Goal: Information Seeking & Learning: Learn about a topic

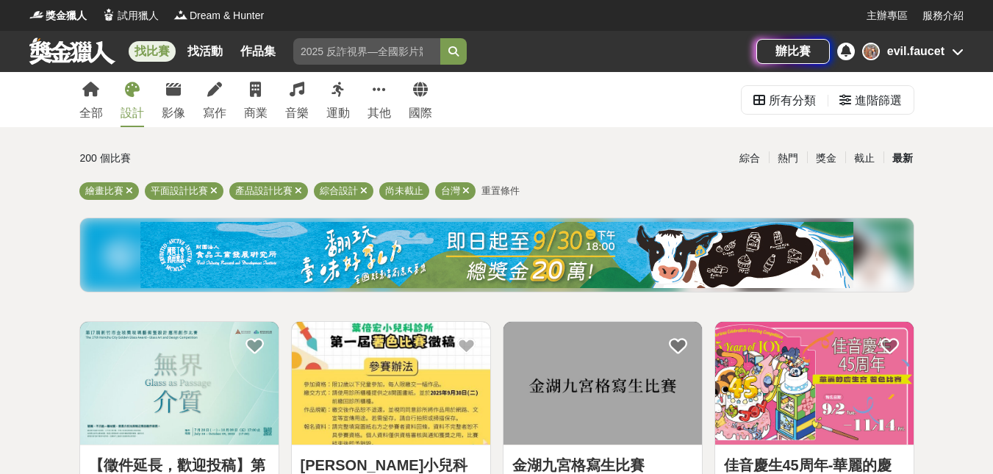
click at [901, 160] on div "最新" at bounding box center [903, 159] width 38 height 26
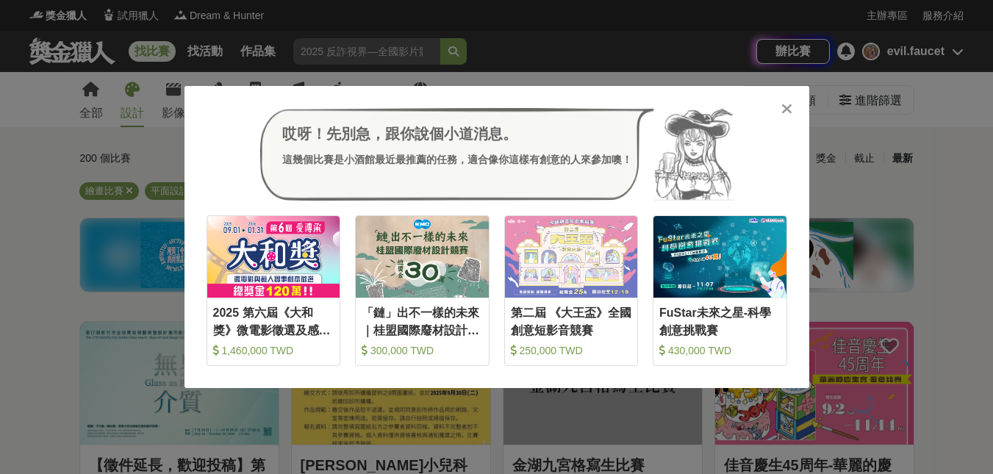
click at [783, 103] on icon at bounding box center [787, 108] width 11 height 15
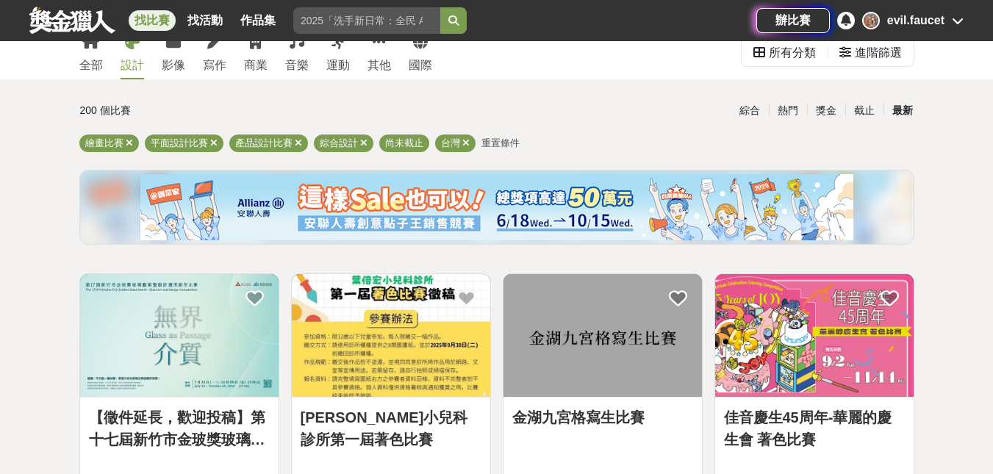
scroll to position [74, 0]
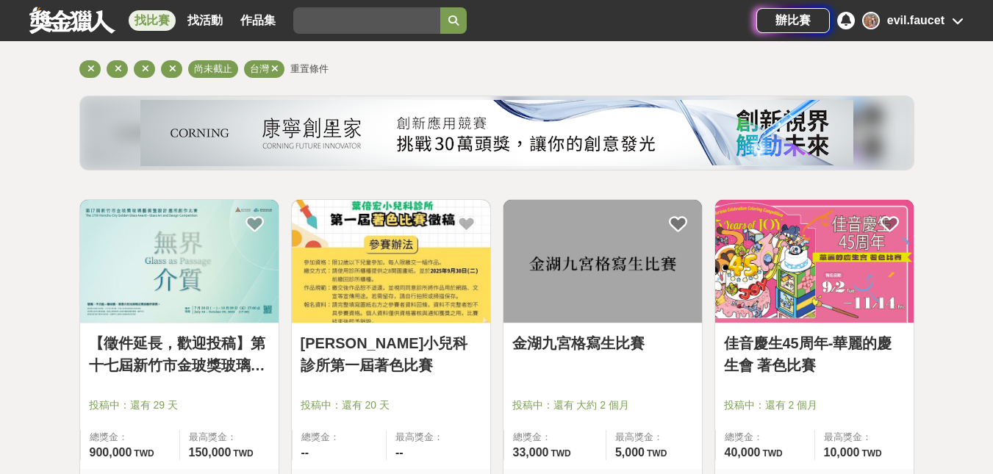
scroll to position [147, 0]
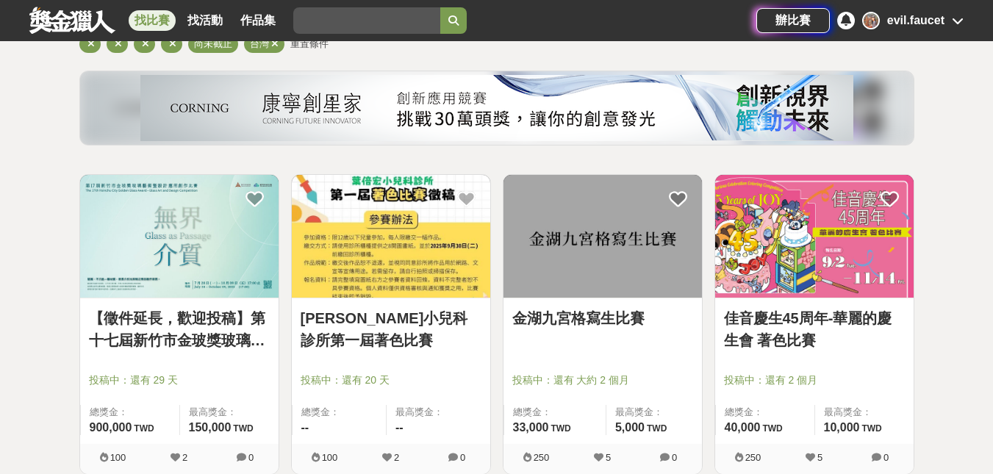
drag, startPoint x: 823, startPoint y: 324, endPoint x: 982, endPoint y: 96, distance: 278.4
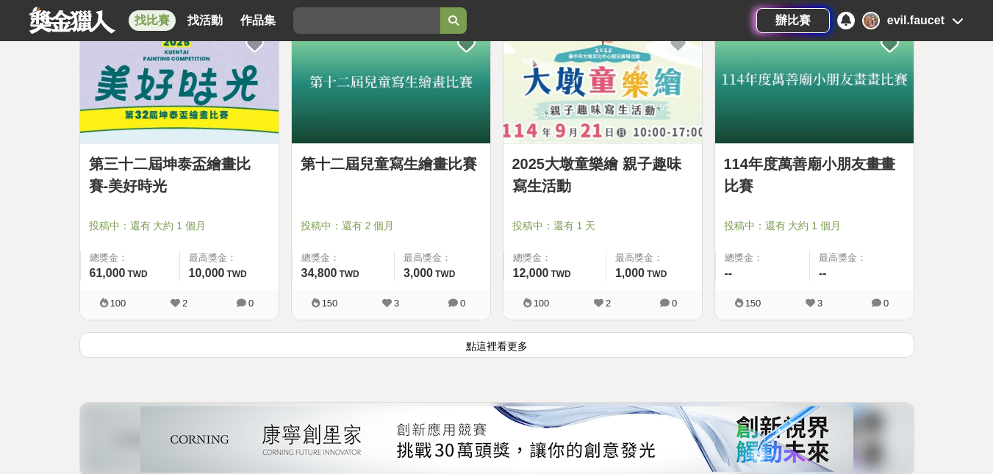
scroll to position [1911, 0]
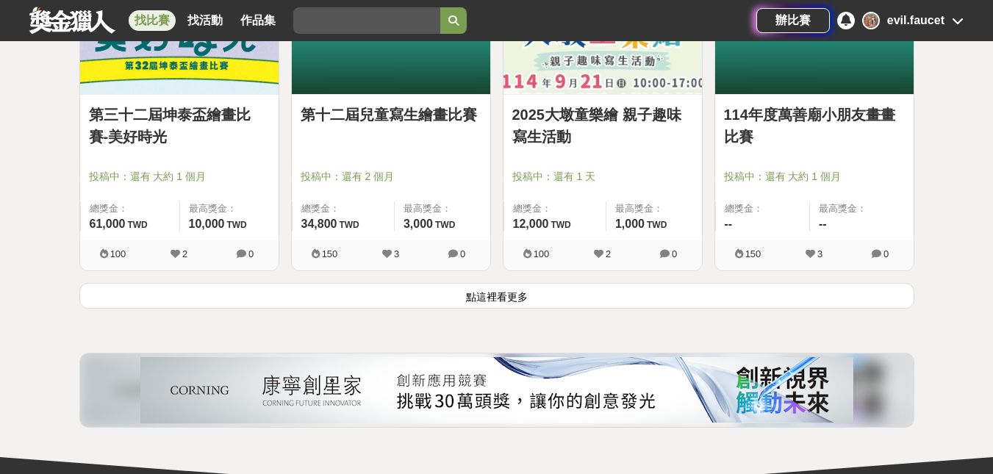
click at [531, 296] on button "點這裡看更多" at bounding box center [496, 296] width 835 height 26
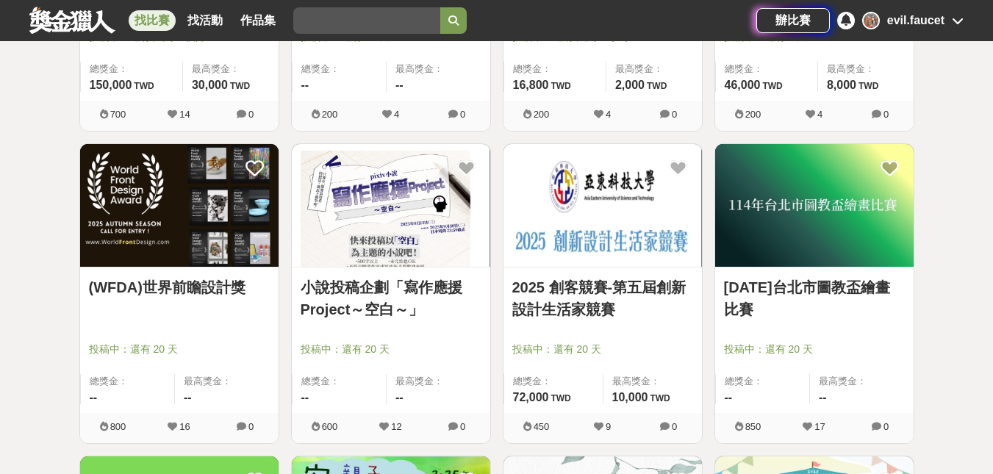
scroll to position [3088, 0]
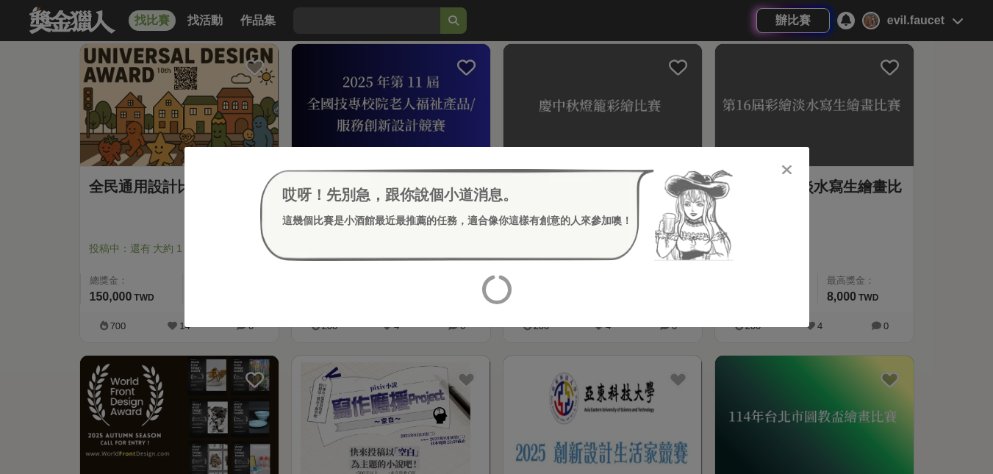
click at [784, 168] on icon at bounding box center [787, 169] width 11 height 15
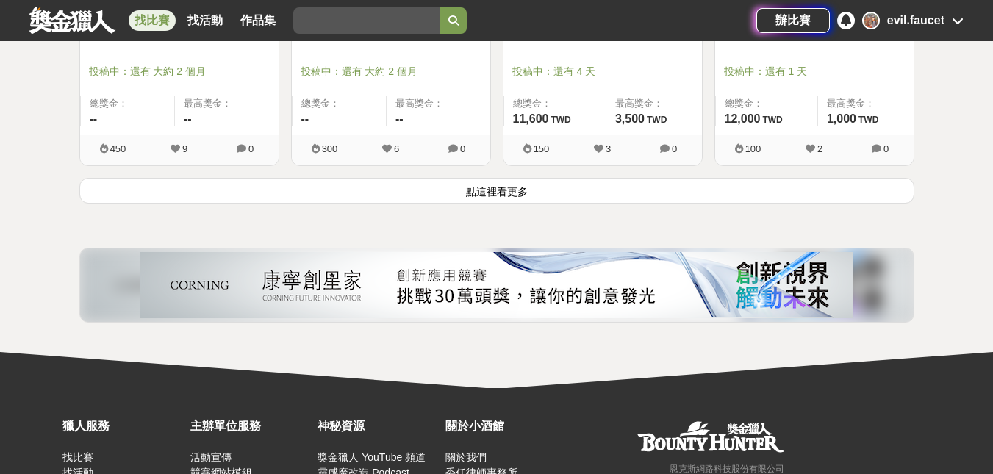
scroll to position [3891, 0]
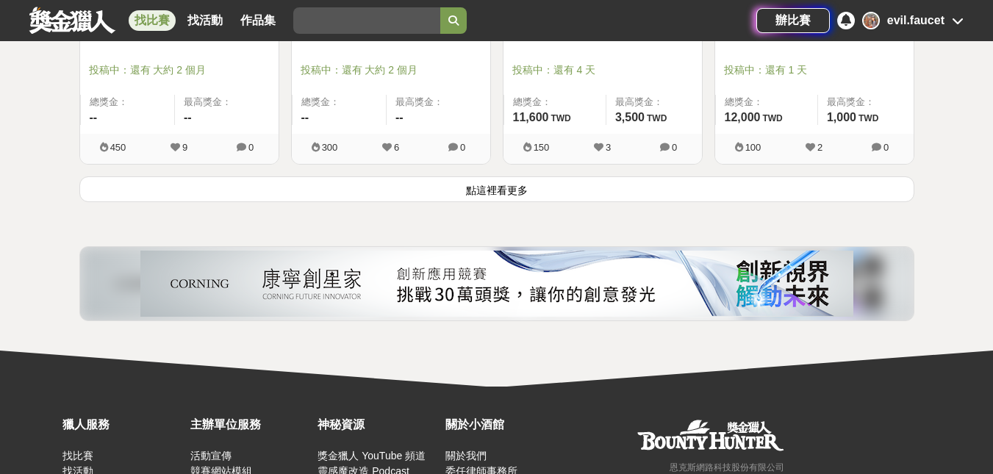
click at [498, 188] on button "點這裡看更多" at bounding box center [496, 189] width 835 height 26
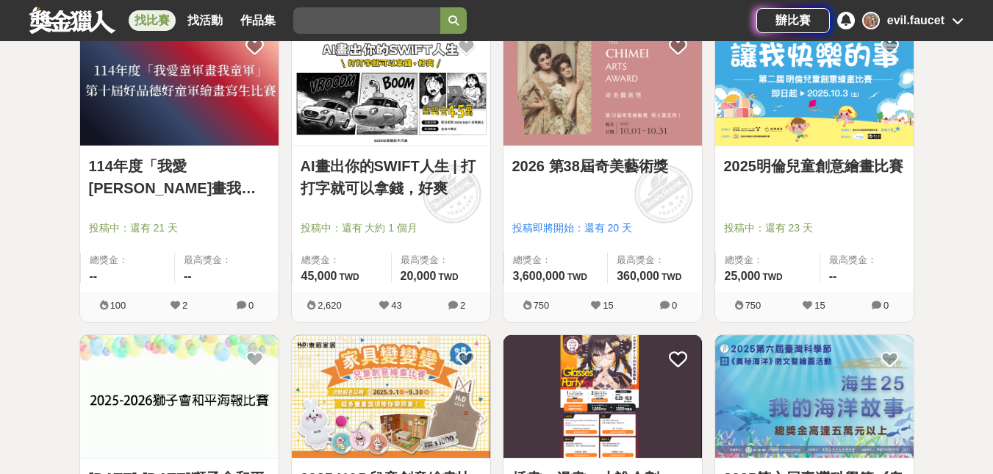
scroll to position [1645, 0]
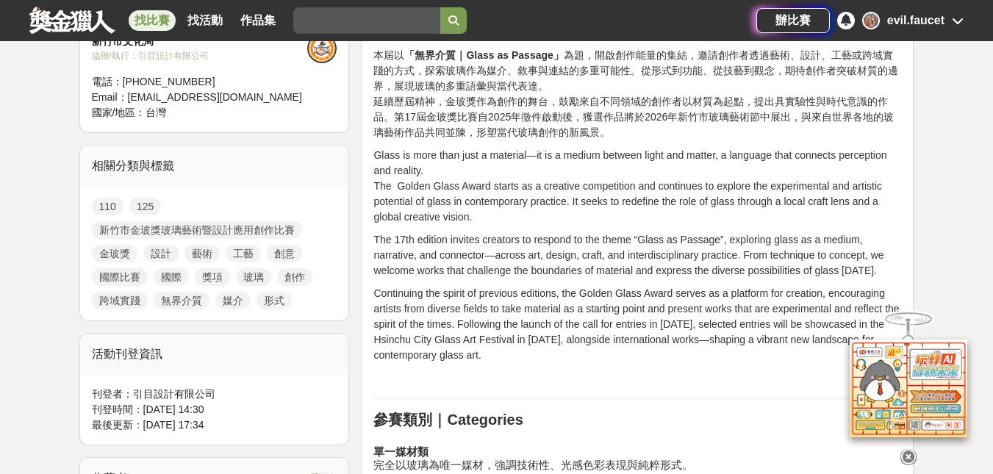
scroll to position [809, 0]
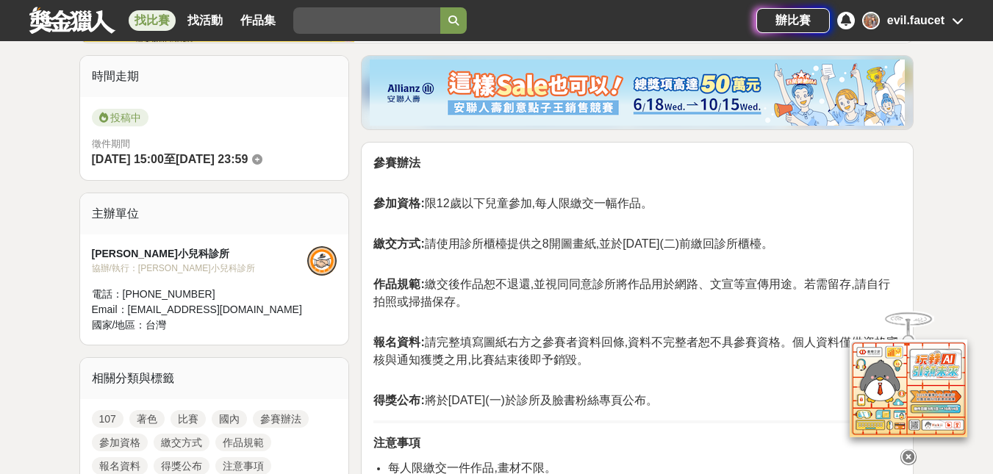
scroll to position [368, 0]
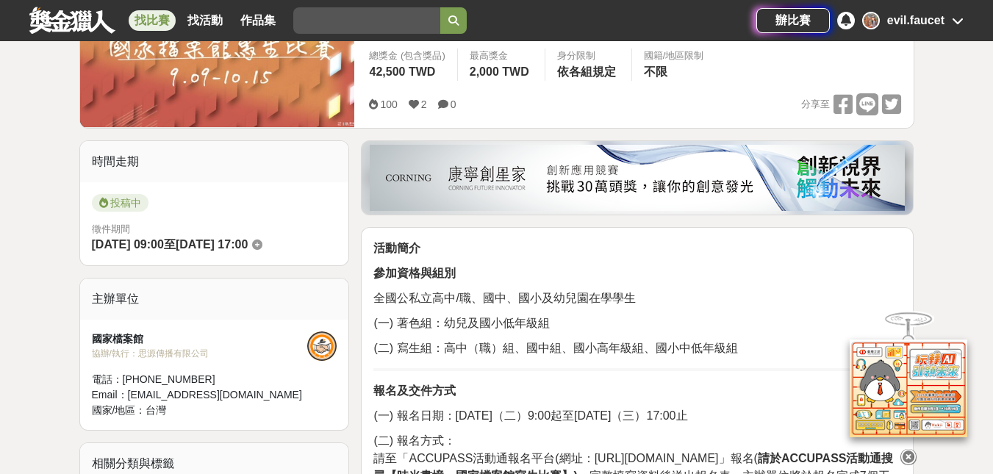
scroll to position [294, 0]
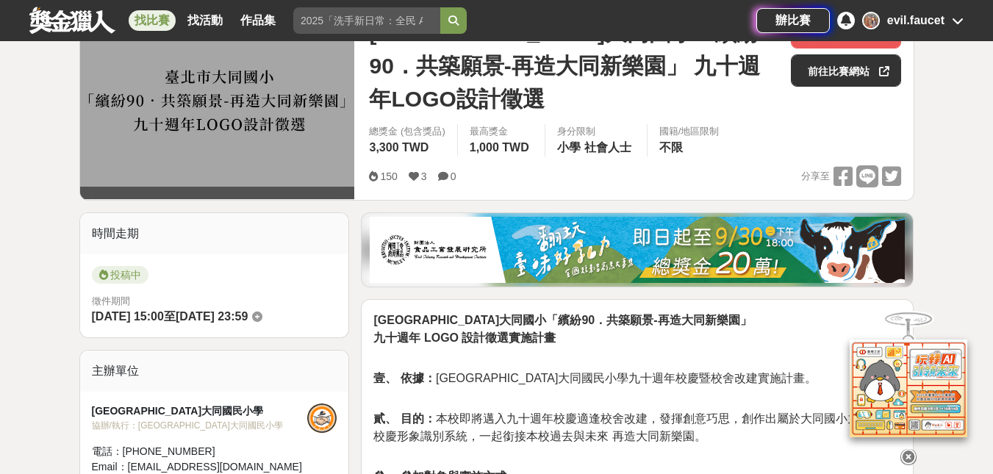
scroll to position [74, 0]
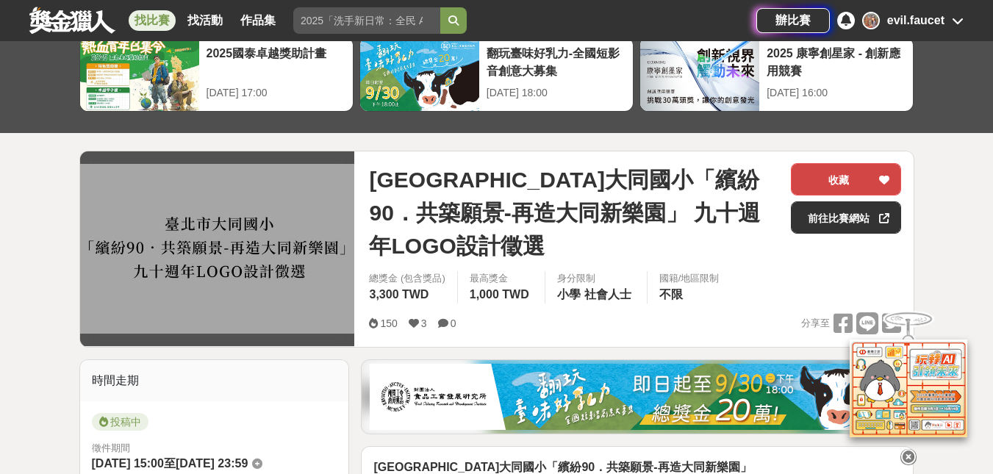
click at [882, 177] on icon at bounding box center [884, 180] width 10 height 10
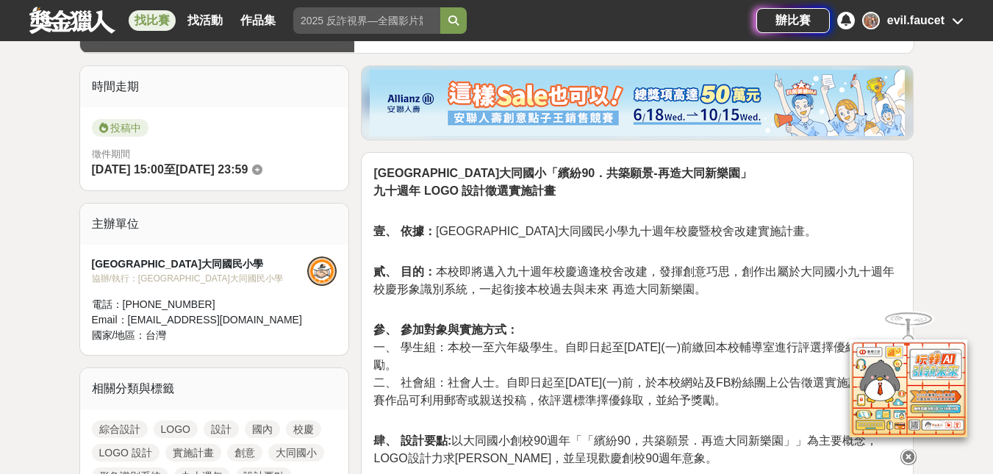
scroll to position [809, 0]
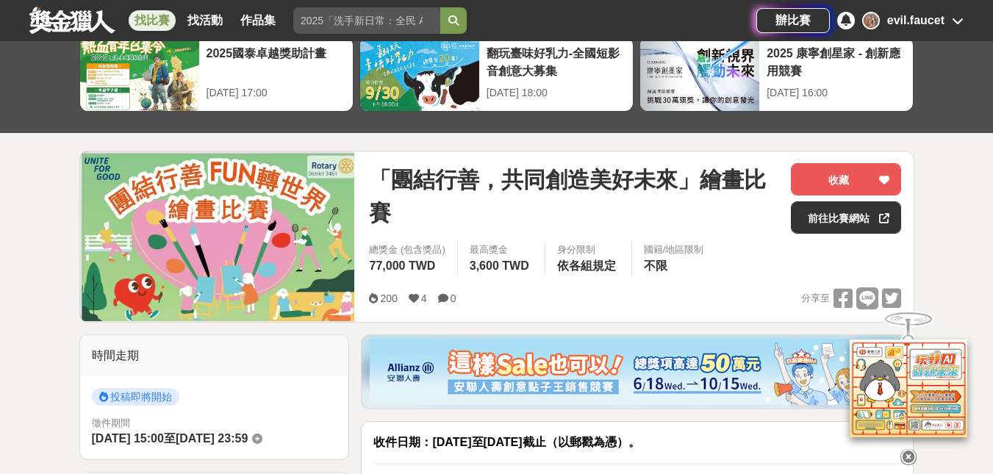
scroll to position [294, 0]
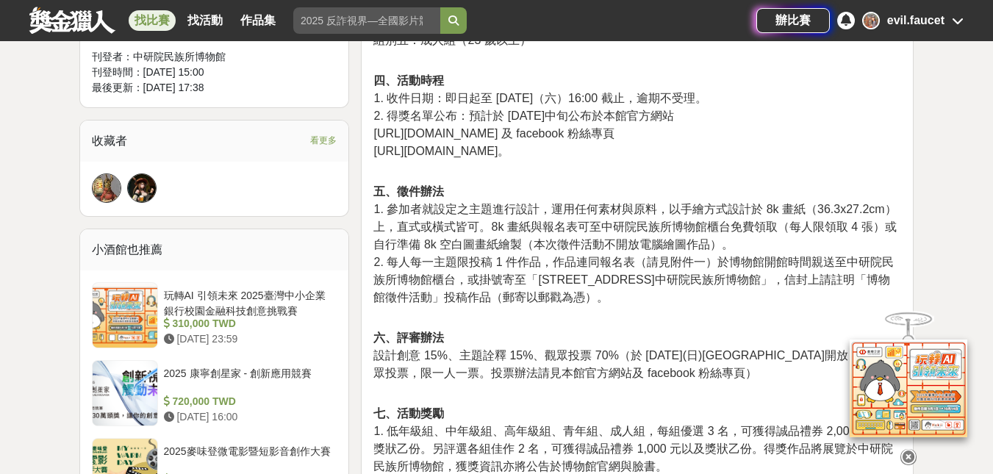
scroll to position [956, 0]
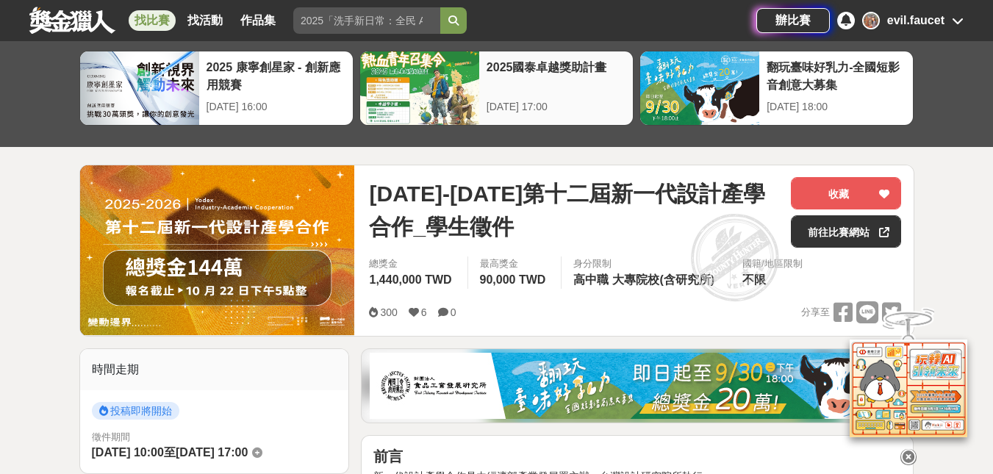
scroll to position [64, 0]
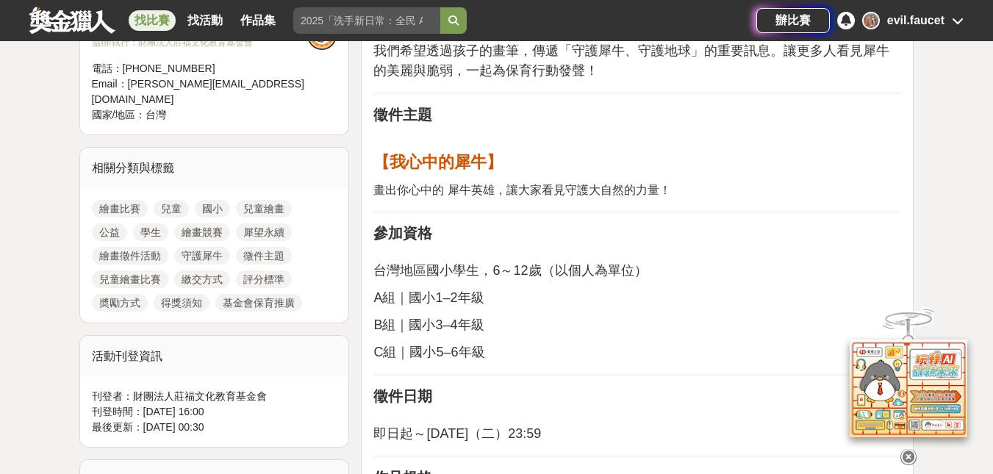
scroll to position [637, 0]
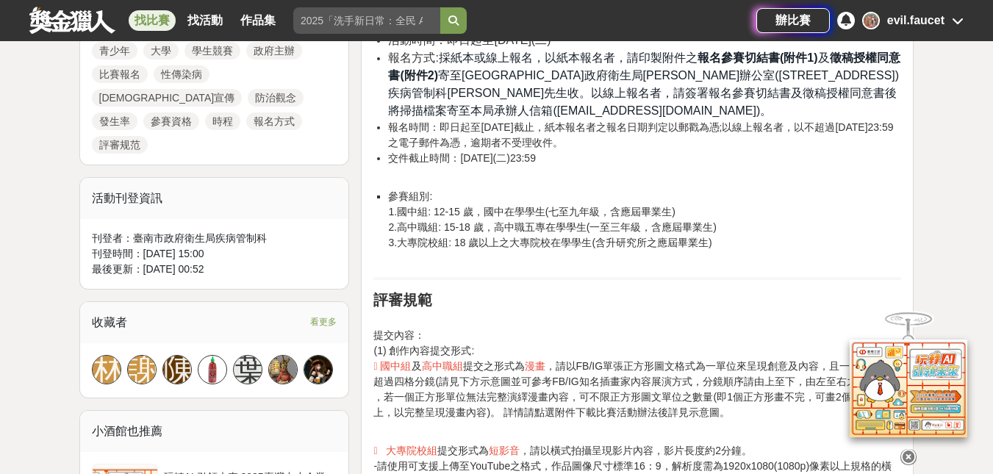
scroll to position [958, 0]
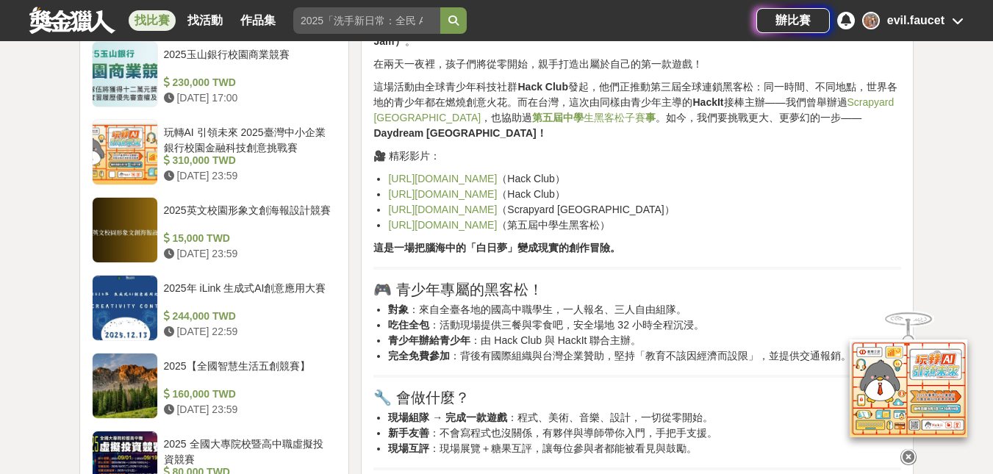
scroll to position [1648, 0]
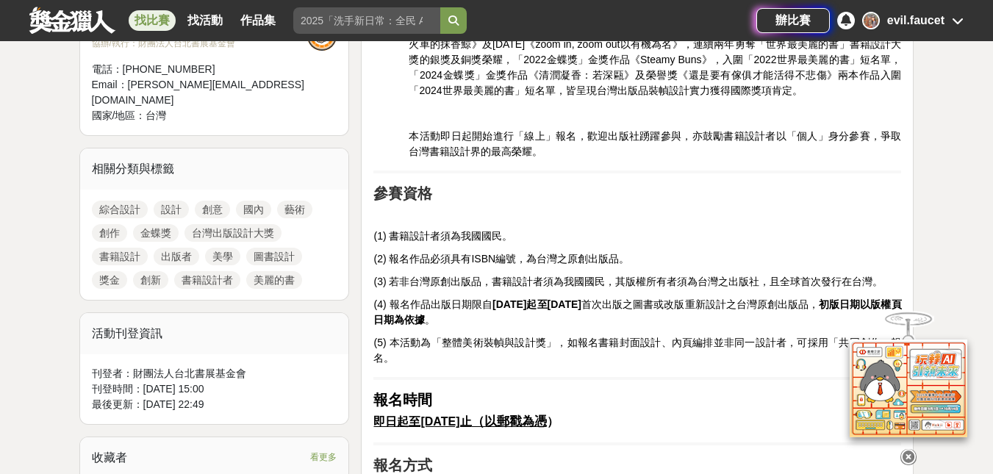
scroll to position [604, 0]
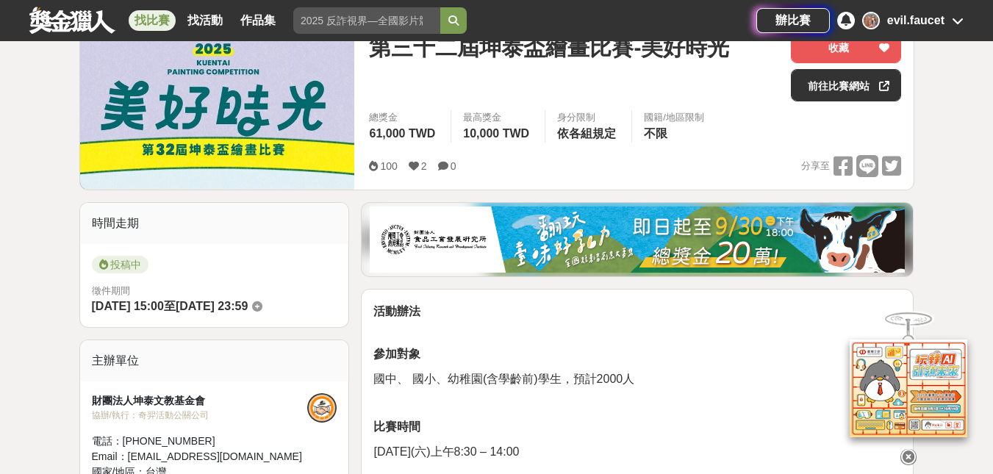
scroll to position [212, 0]
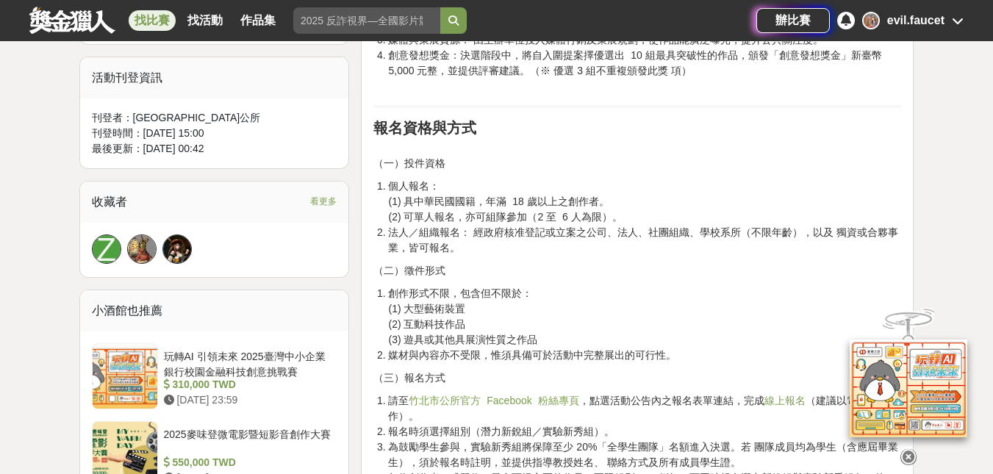
scroll to position [850, 0]
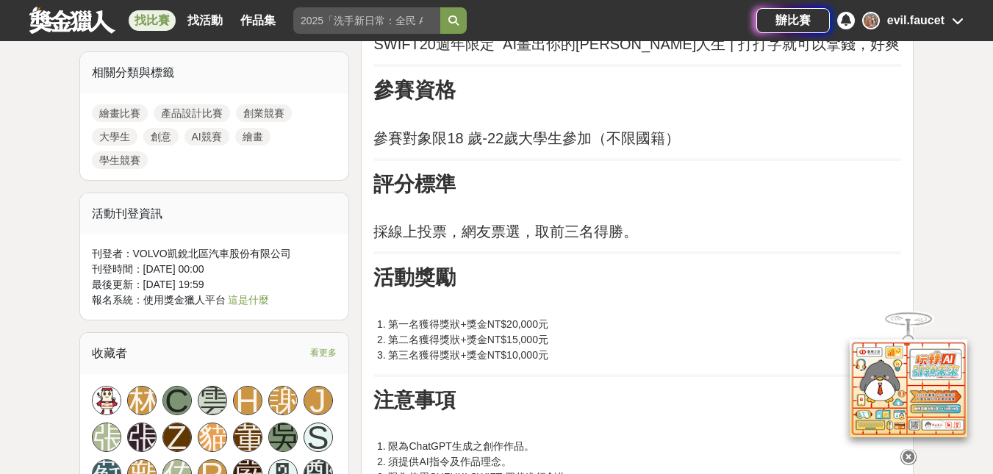
scroll to position [889, 0]
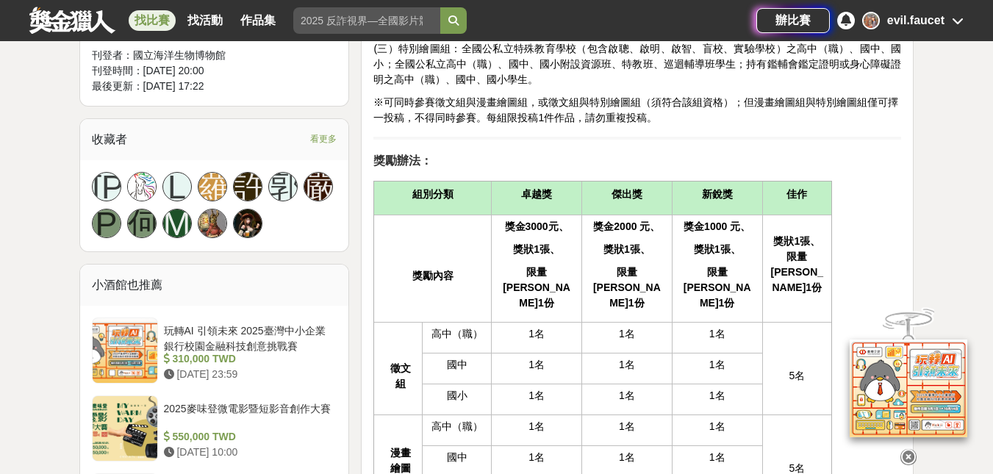
scroll to position [982, 0]
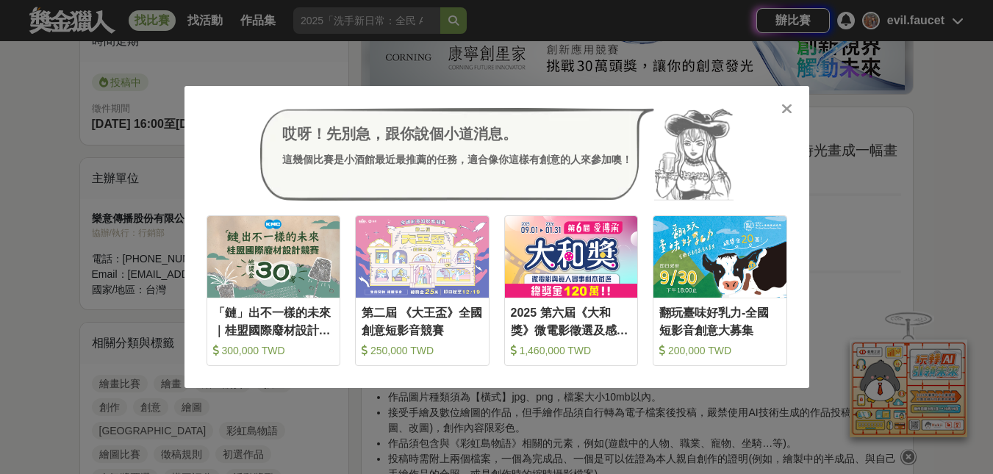
scroll to position [450, 0]
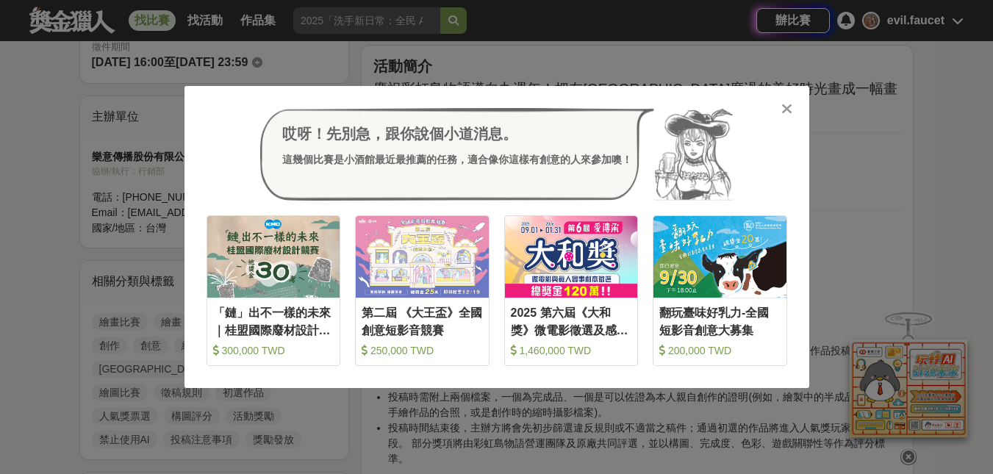
click at [787, 108] on icon at bounding box center [787, 108] width 11 height 15
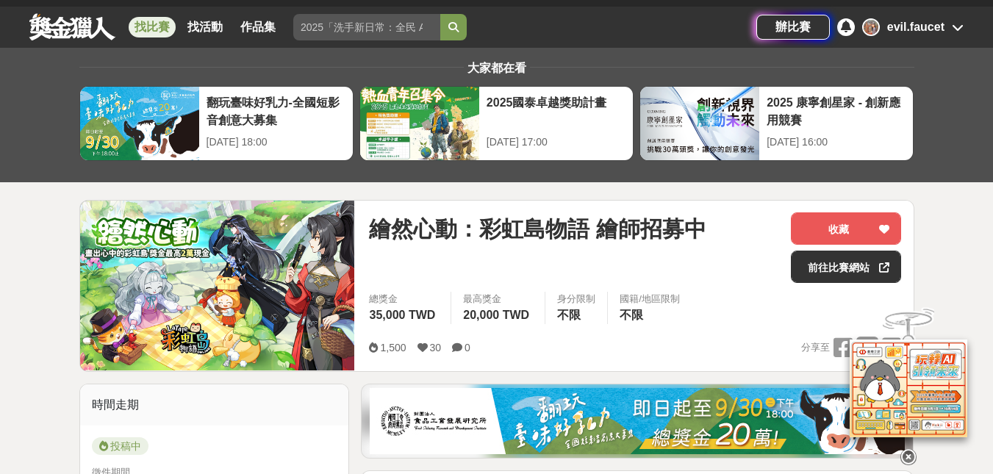
scroll to position [0, 0]
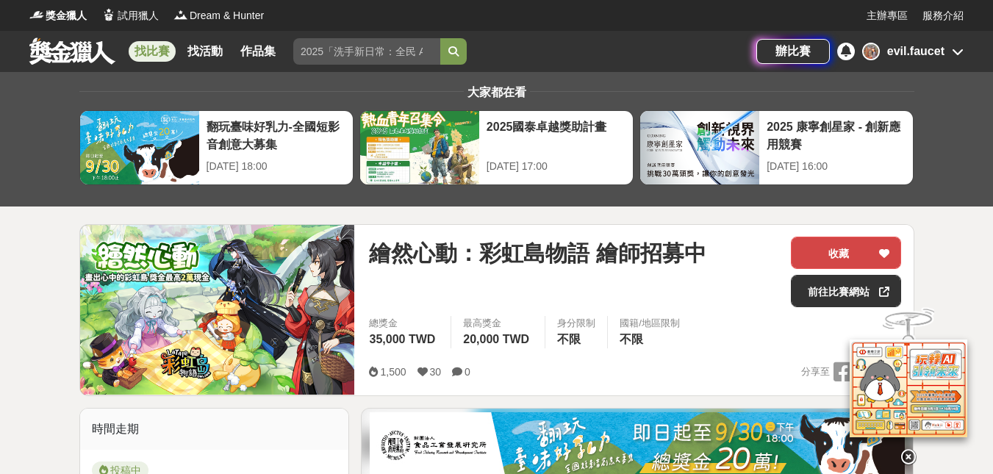
click at [833, 254] on button "收藏" at bounding box center [846, 253] width 110 height 32
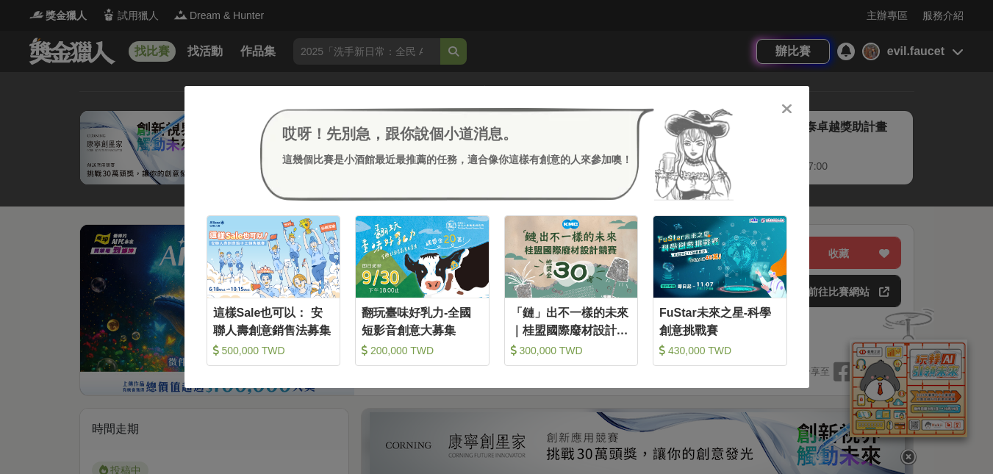
click at [787, 103] on icon at bounding box center [787, 108] width 11 height 15
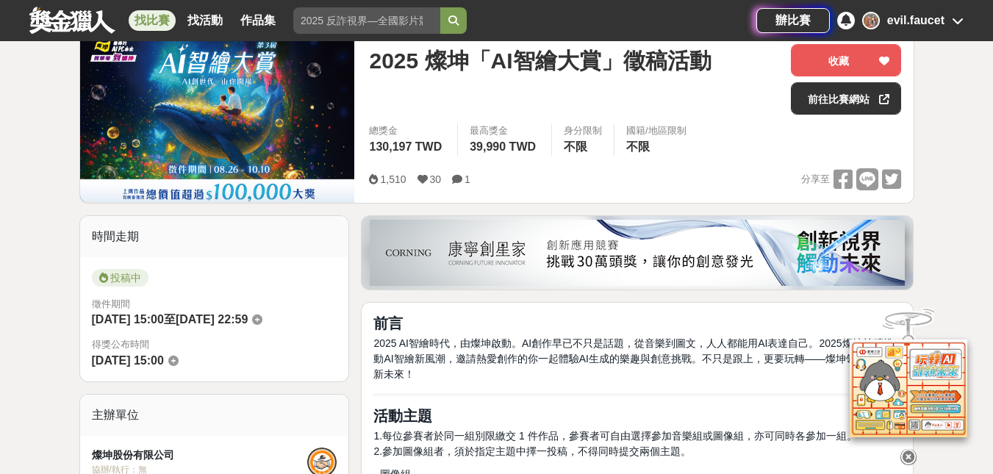
scroll to position [57, 0]
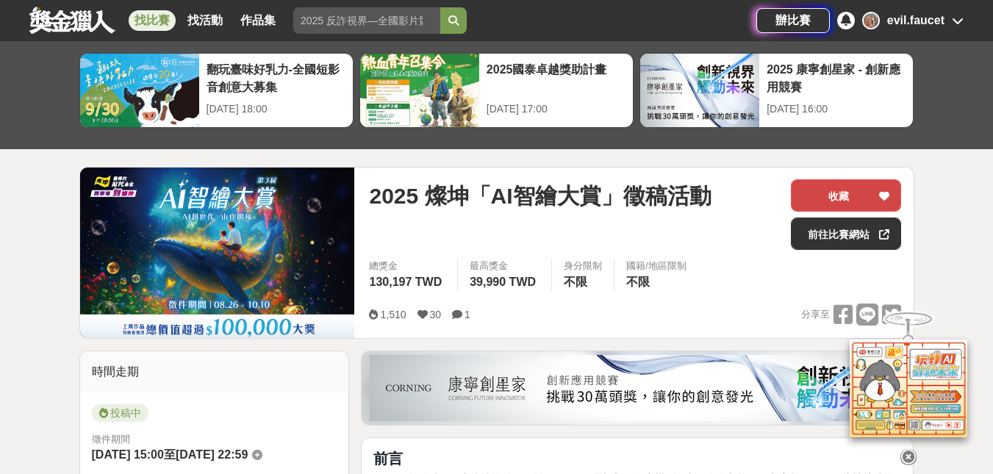
click at [859, 192] on button "收藏" at bounding box center [846, 195] width 110 height 32
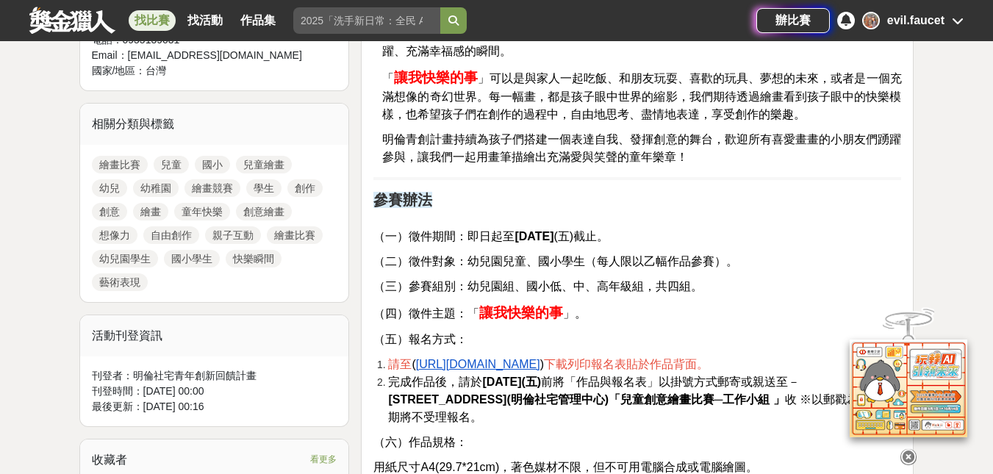
scroll to position [609, 0]
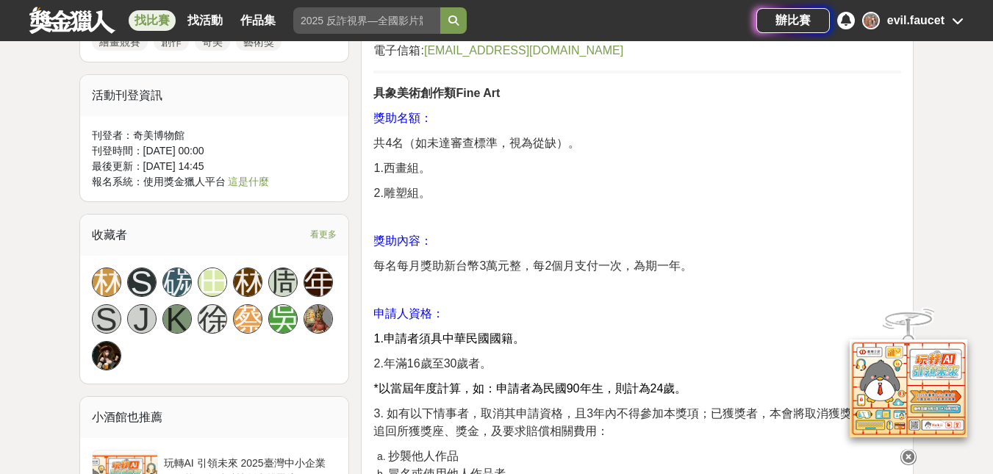
scroll to position [1167, 0]
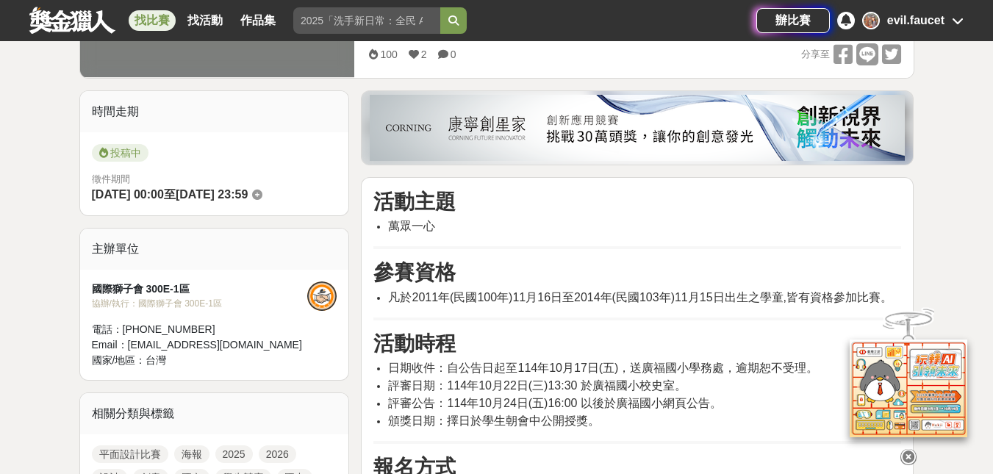
scroll to position [423, 0]
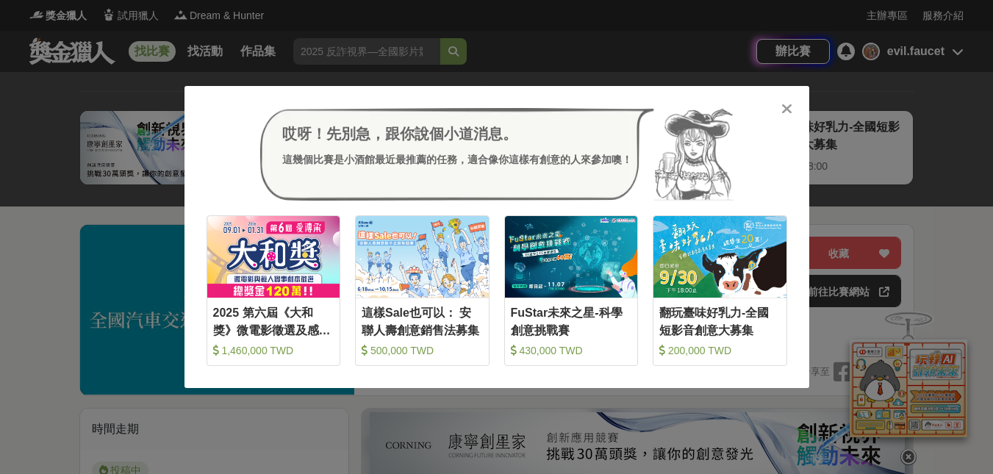
click at [787, 106] on icon at bounding box center [787, 108] width 11 height 15
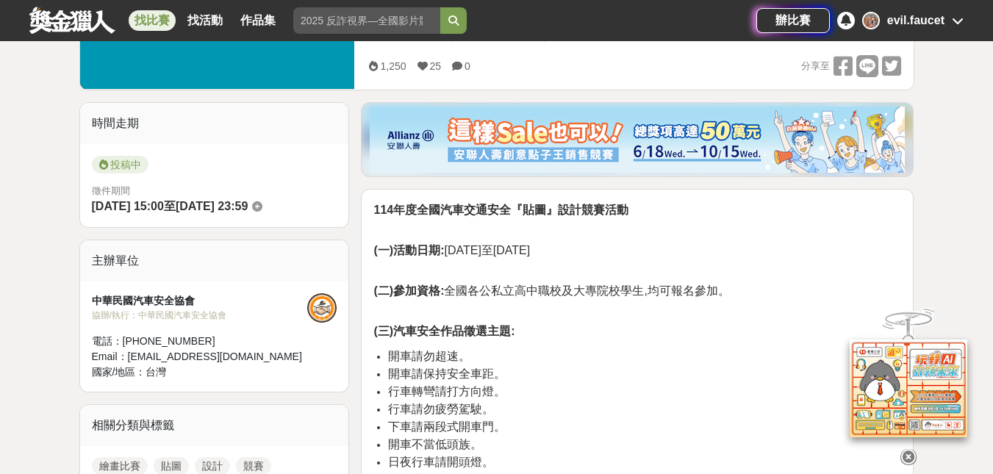
scroll to position [437, 0]
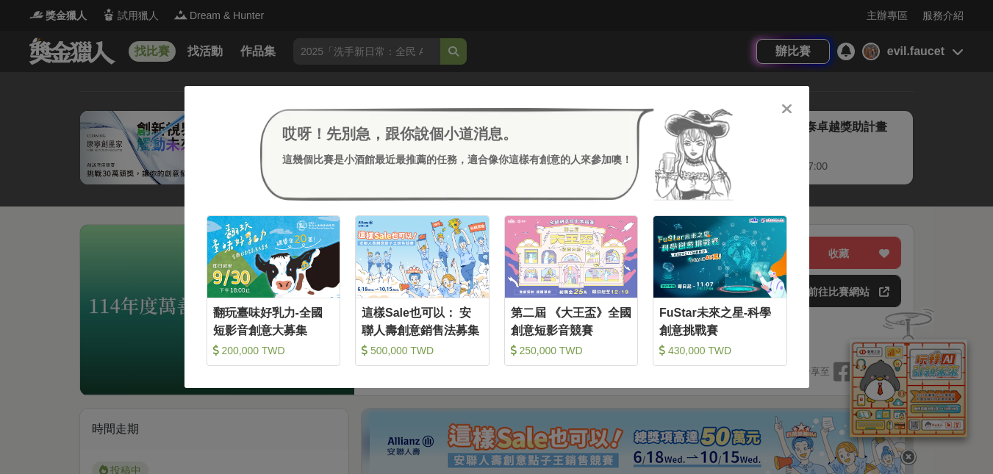
click at [786, 112] on icon at bounding box center [787, 108] width 11 height 15
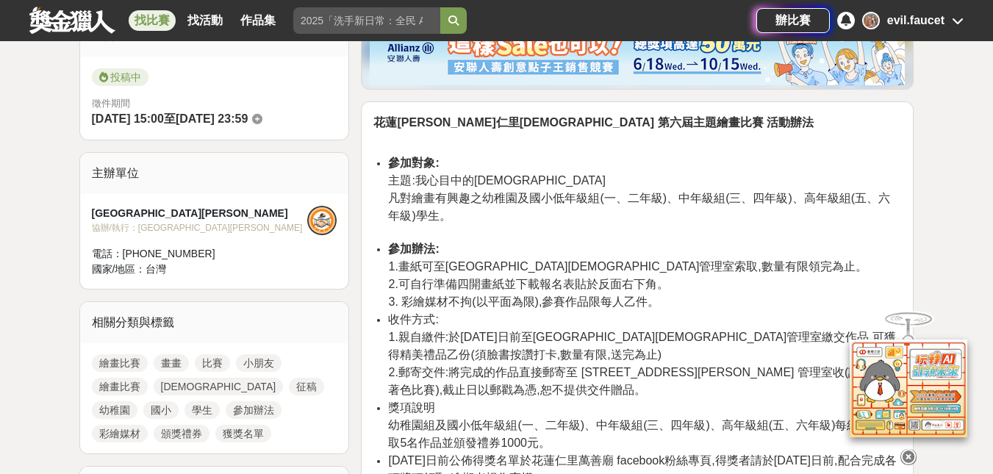
scroll to position [394, 0]
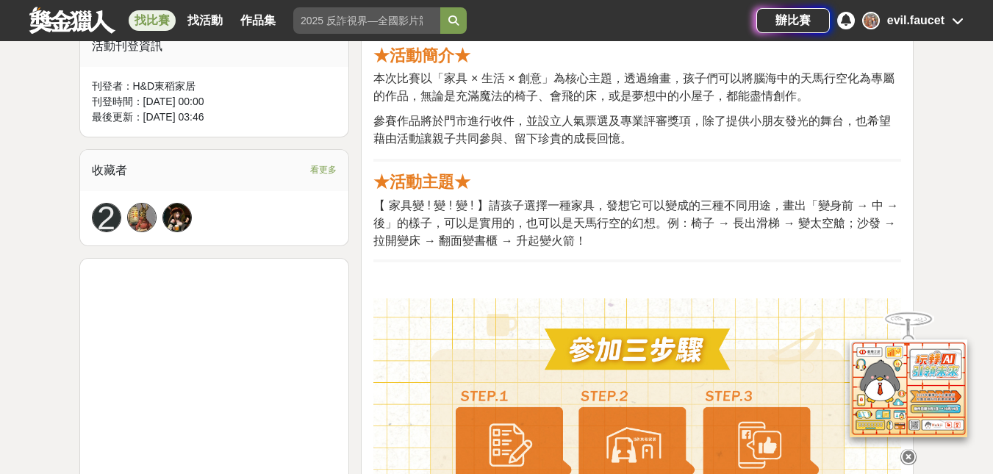
scroll to position [947, 0]
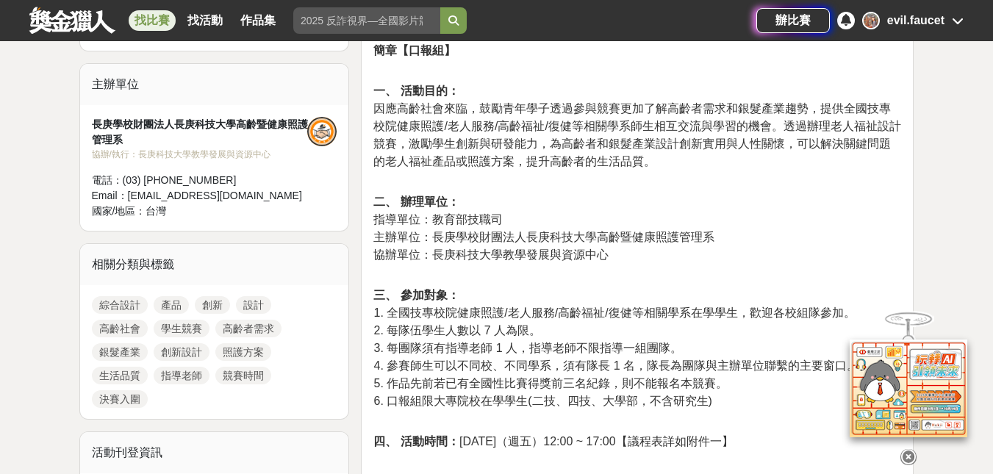
scroll to position [648, 0]
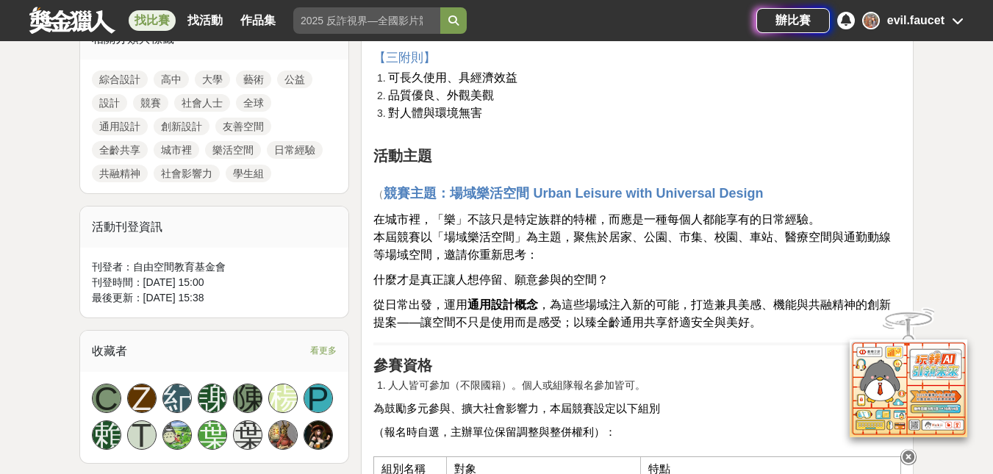
scroll to position [770, 0]
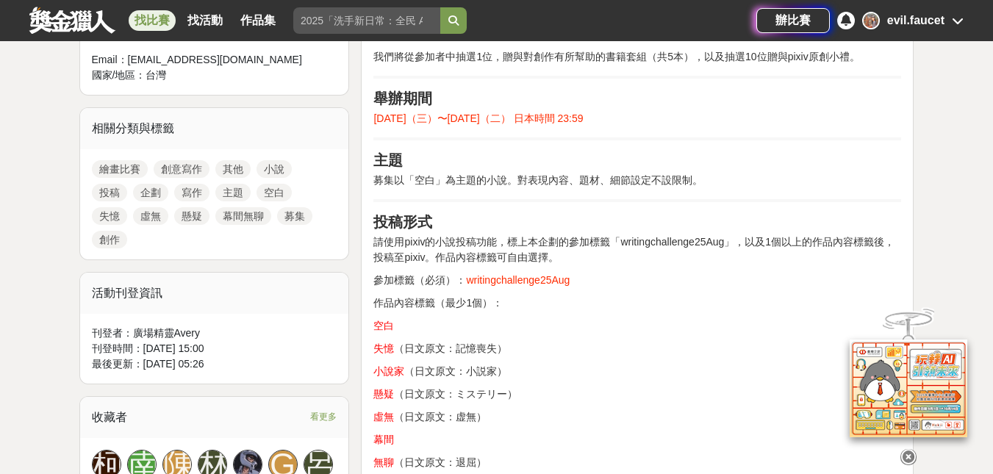
scroll to position [588, 0]
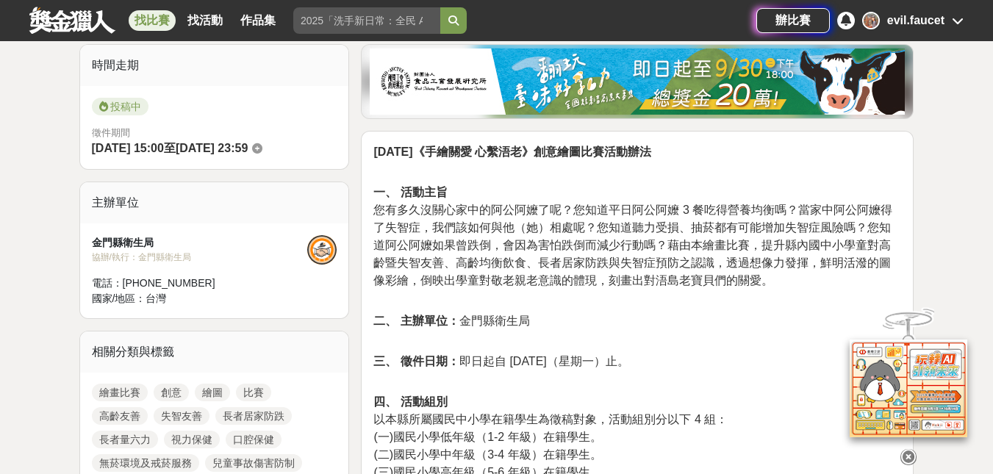
scroll to position [434, 0]
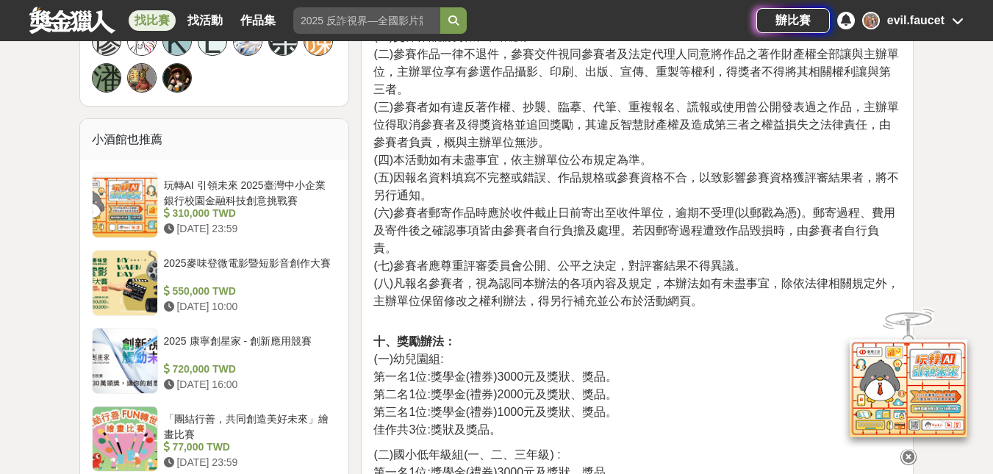
scroll to position [1172, 0]
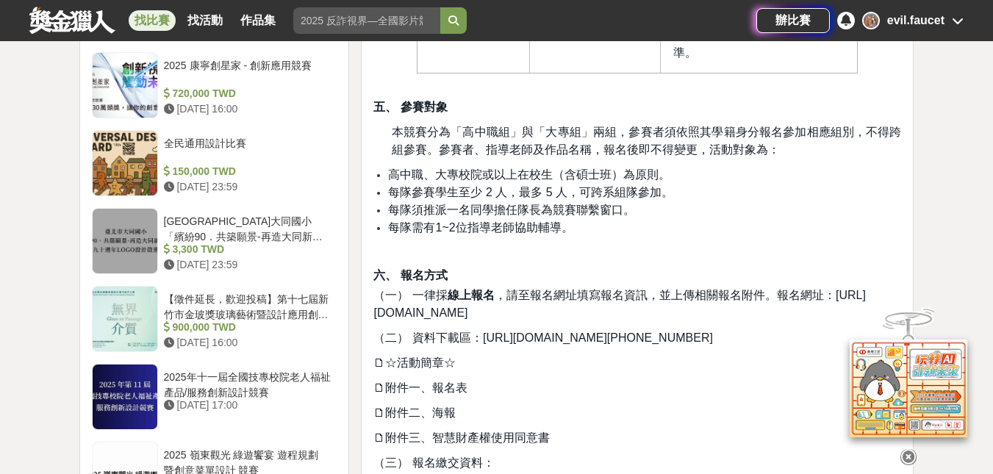
scroll to position [1320, 0]
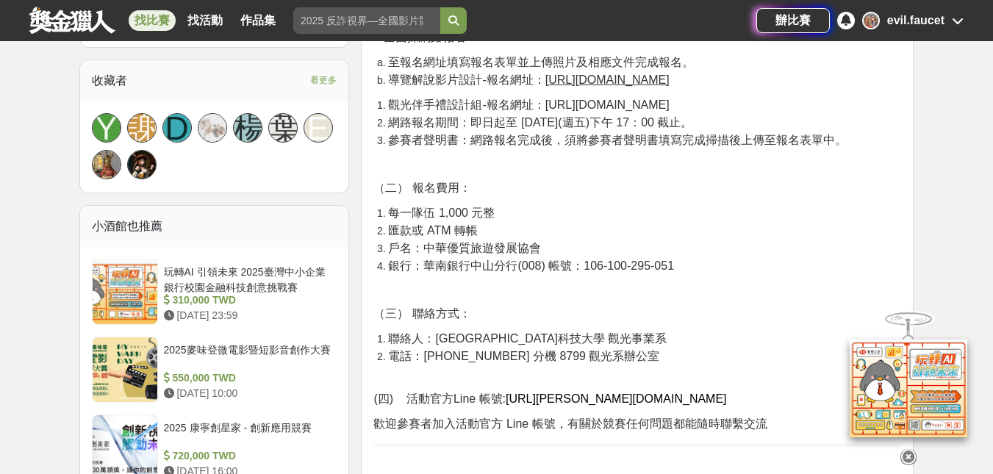
scroll to position [979, 0]
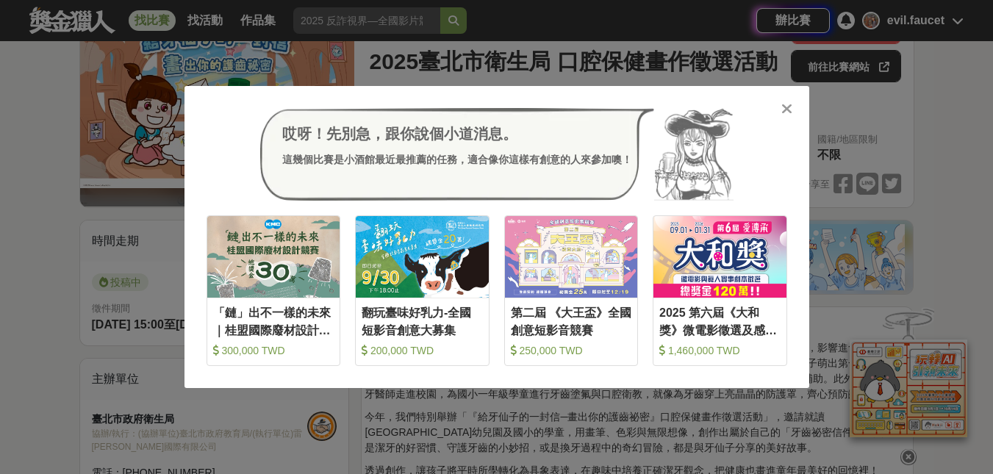
scroll to position [454, 0]
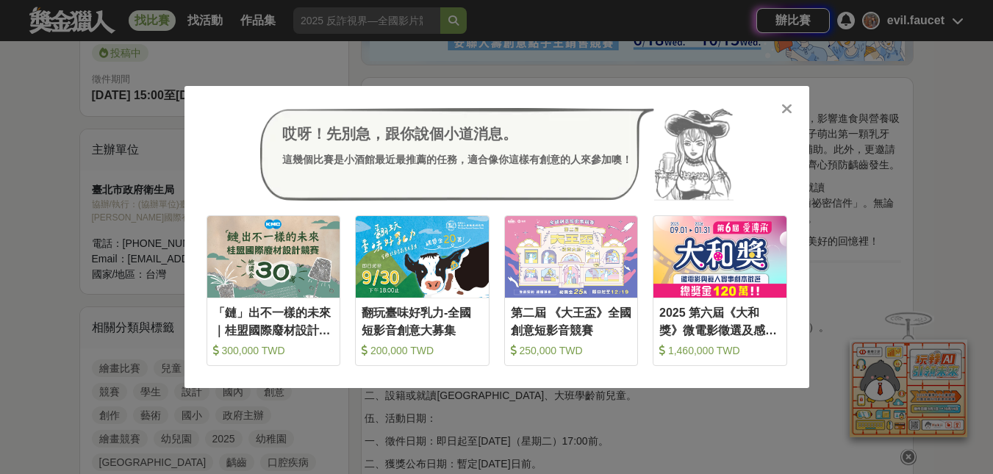
click at [783, 108] on icon at bounding box center [787, 108] width 11 height 15
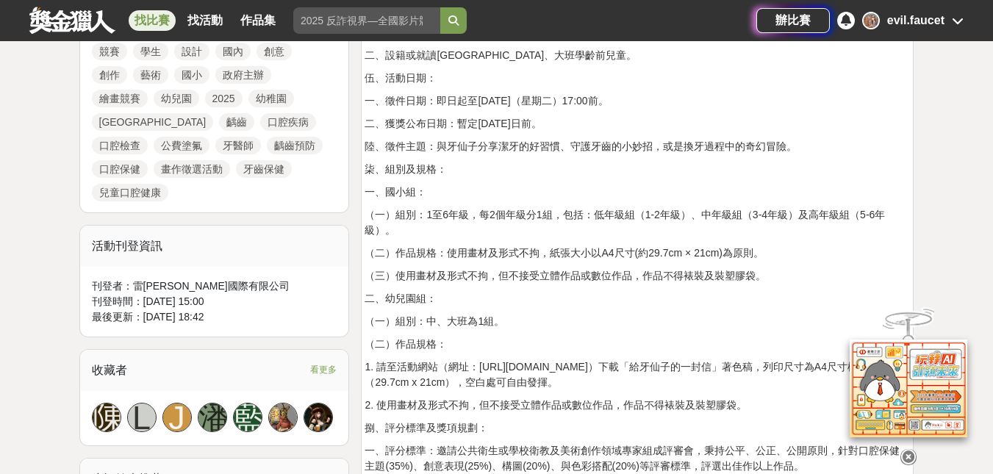
scroll to position [795, 0]
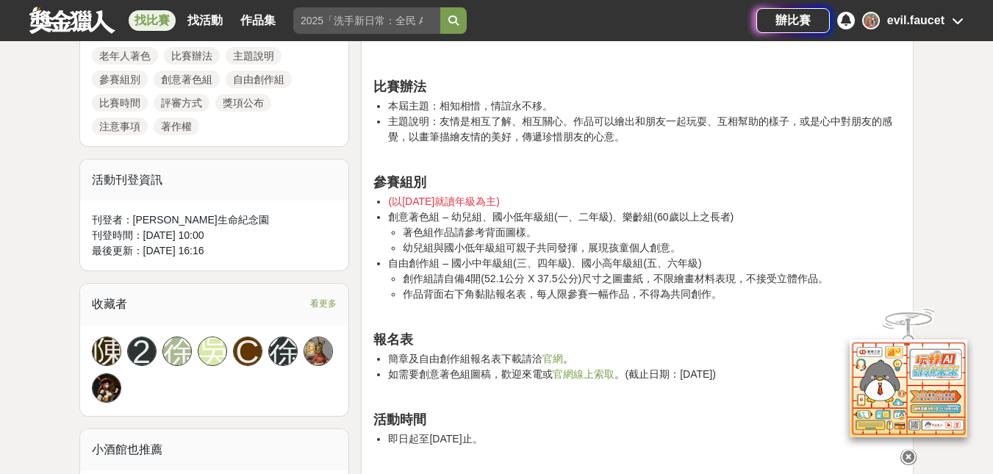
scroll to position [840, 0]
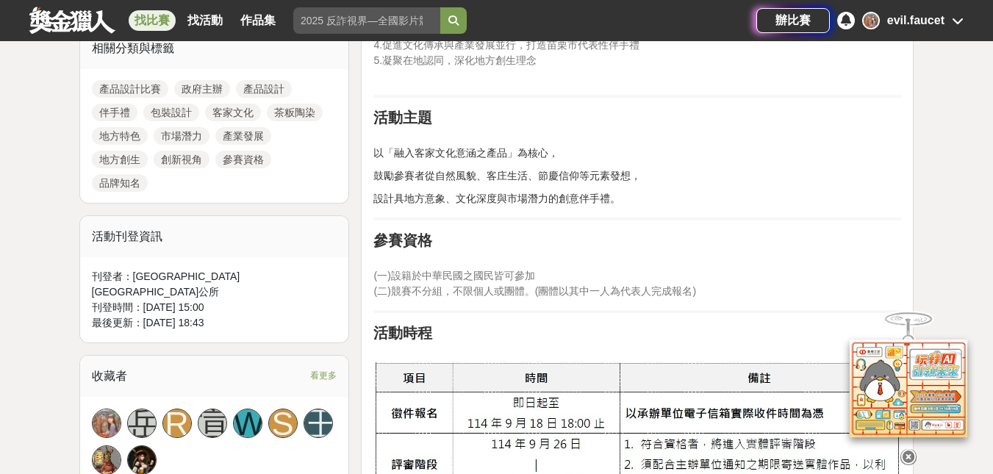
scroll to position [703, 0]
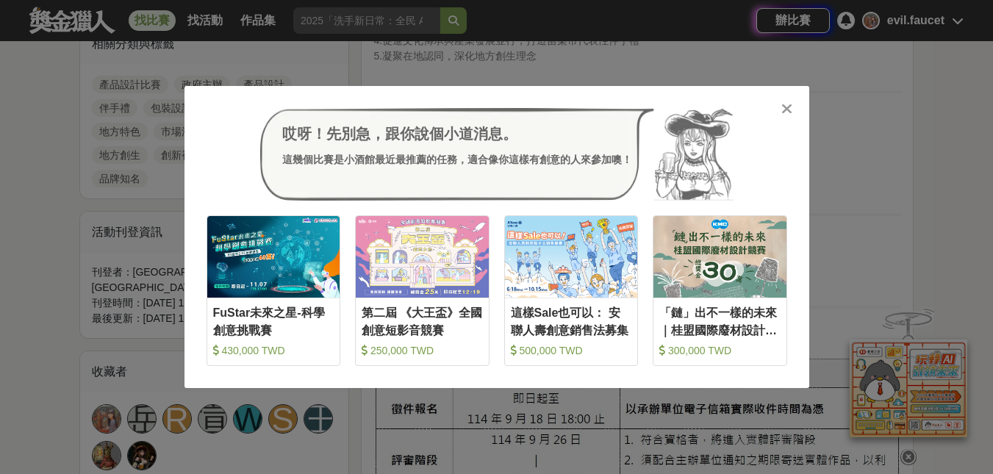
click at [782, 106] on icon at bounding box center [787, 108] width 11 height 15
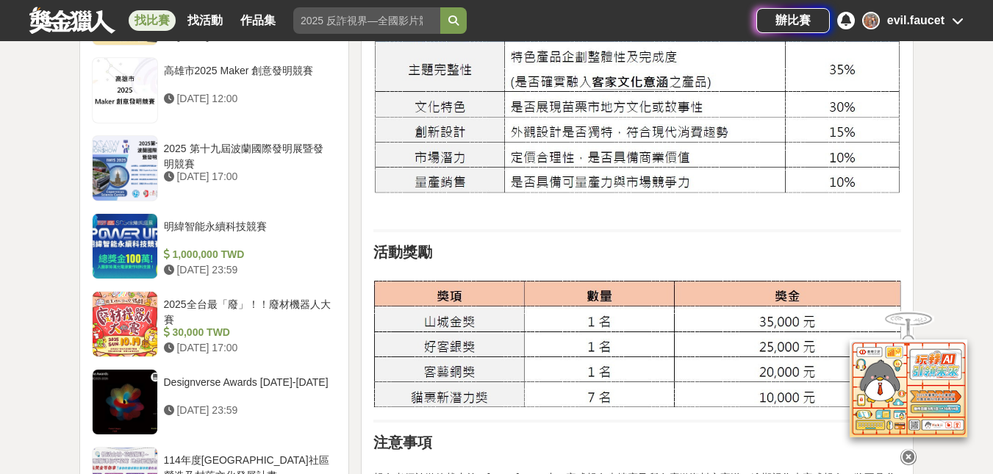
scroll to position [1611, 0]
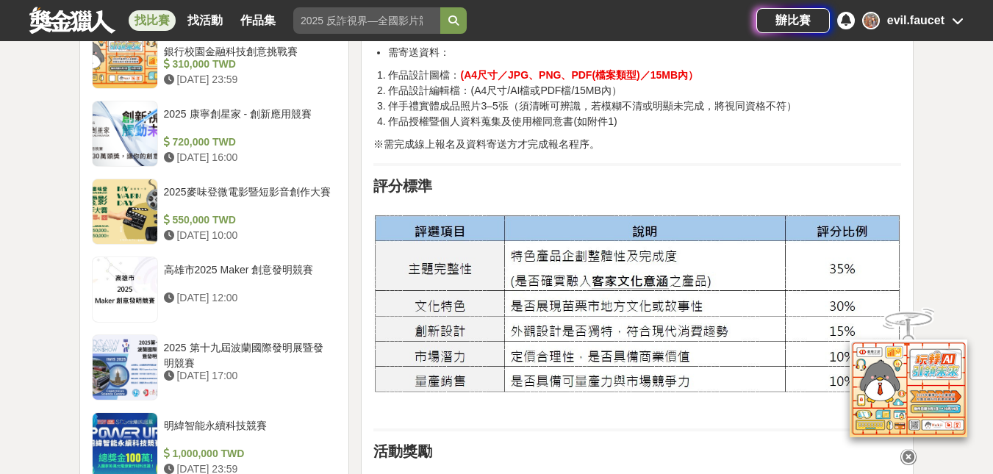
click at [915, 24] on div "evil.faucet" at bounding box center [915, 21] width 57 height 18
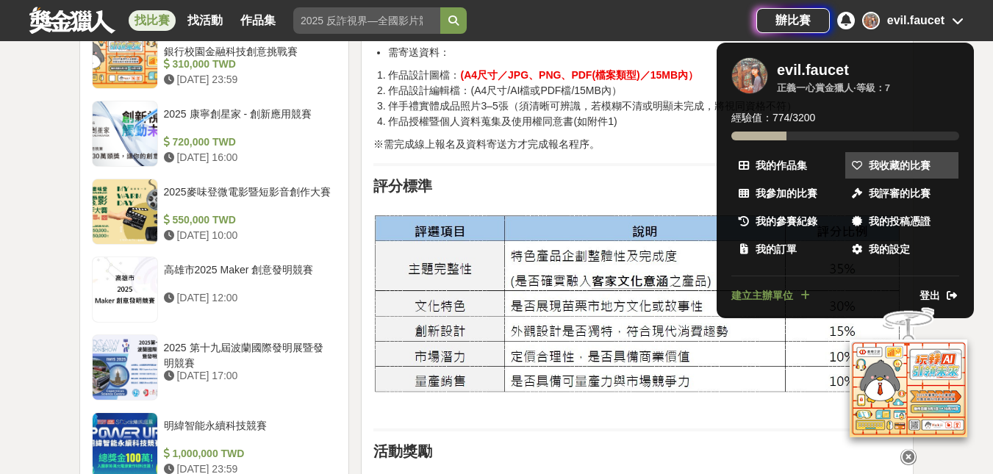
click at [884, 161] on span "我收藏的比賽" at bounding box center [900, 165] width 62 height 15
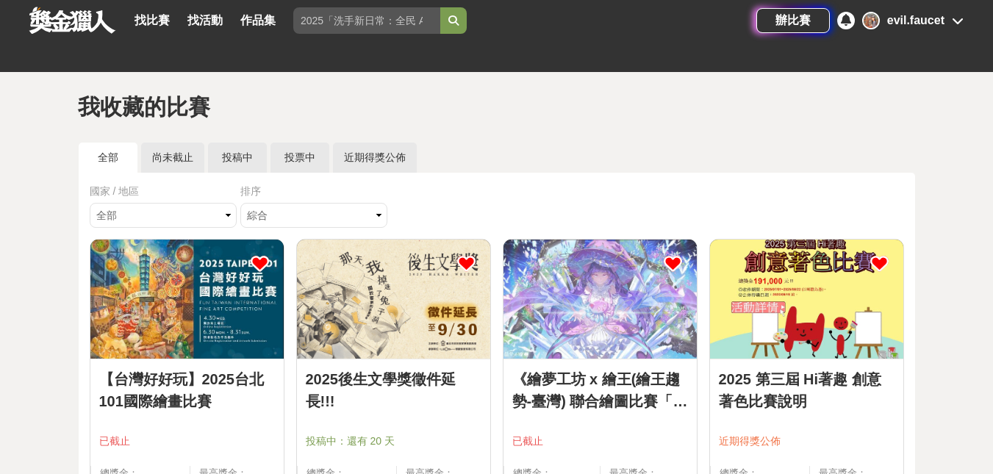
scroll to position [166, 0]
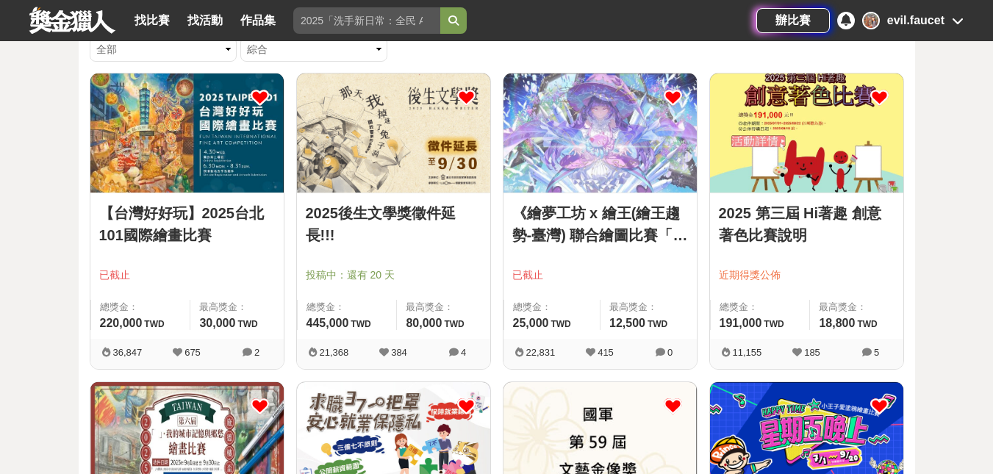
click at [251, 96] on icon at bounding box center [260, 97] width 18 height 18
click at [876, 96] on icon at bounding box center [879, 97] width 18 height 18
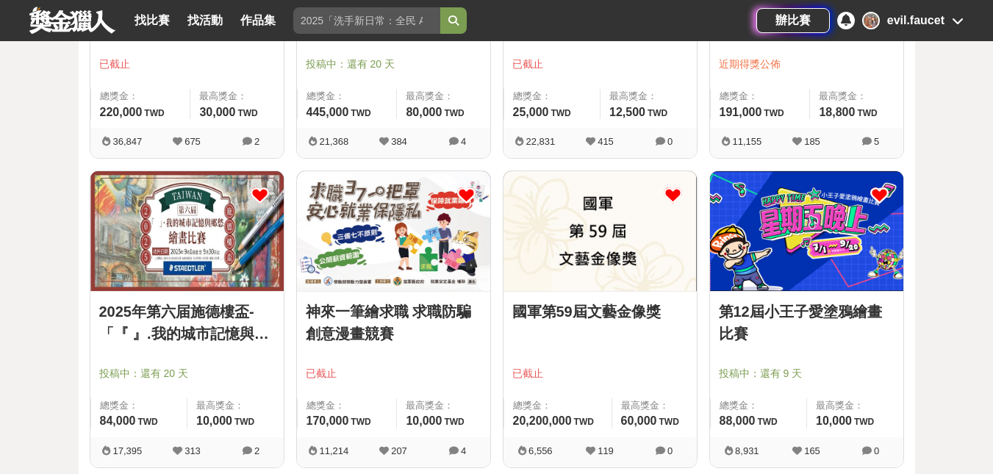
scroll to position [379, 0]
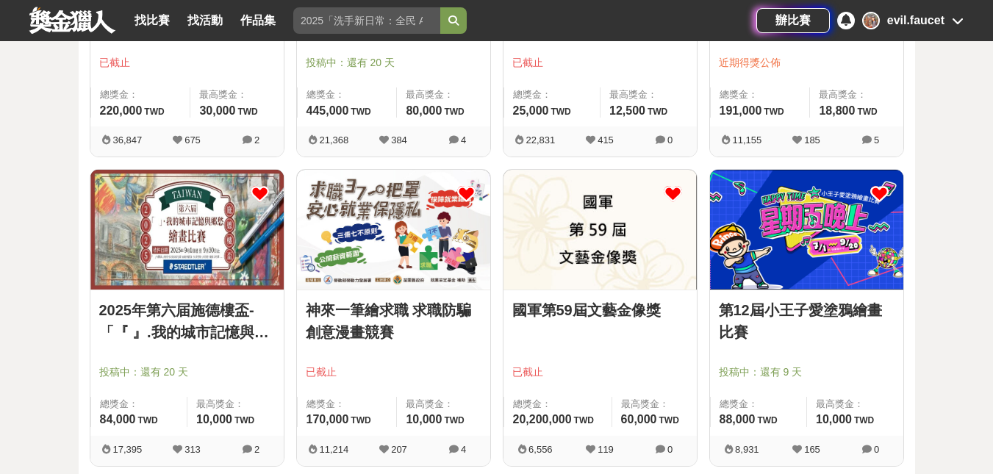
click at [464, 191] on icon at bounding box center [466, 194] width 18 height 18
click at [673, 200] on icon at bounding box center [673, 194] width 18 height 18
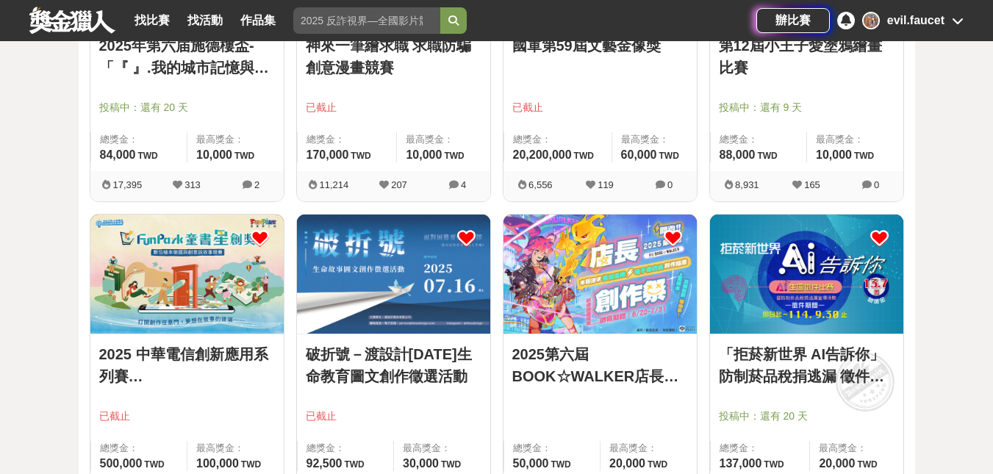
scroll to position [646, 0]
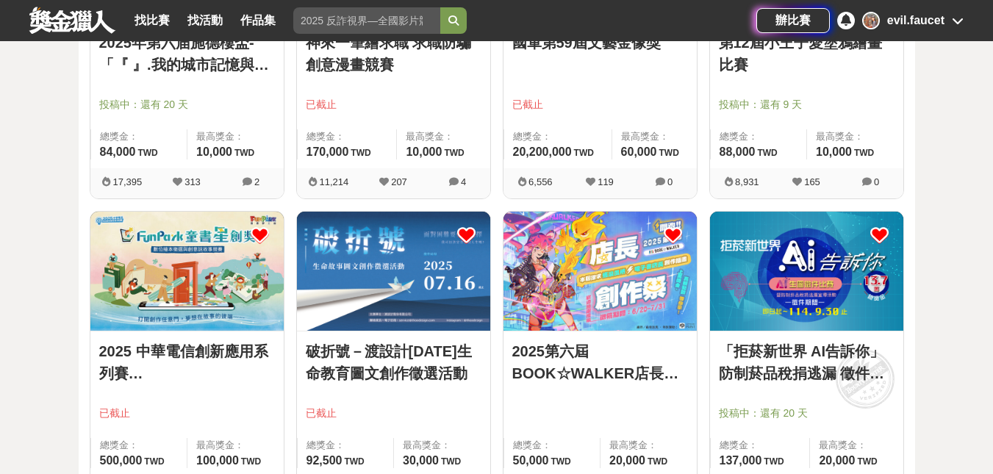
click at [260, 237] on icon at bounding box center [260, 235] width 18 height 18
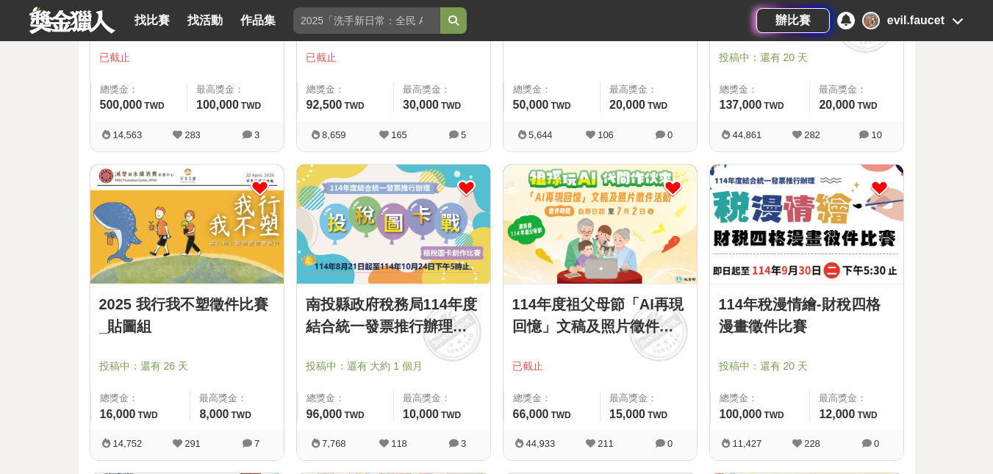
scroll to position [1004, 0]
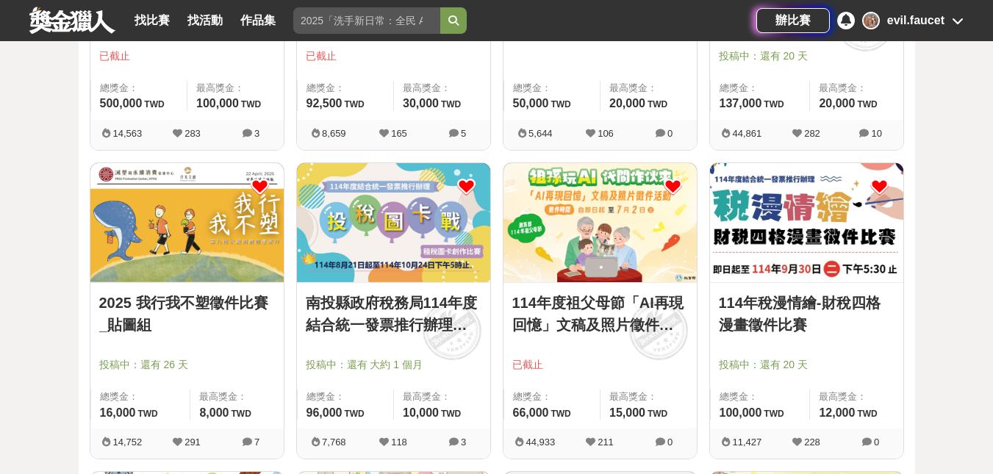
click at [670, 187] on icon at bounding box center [673, 187] width 18 height 18
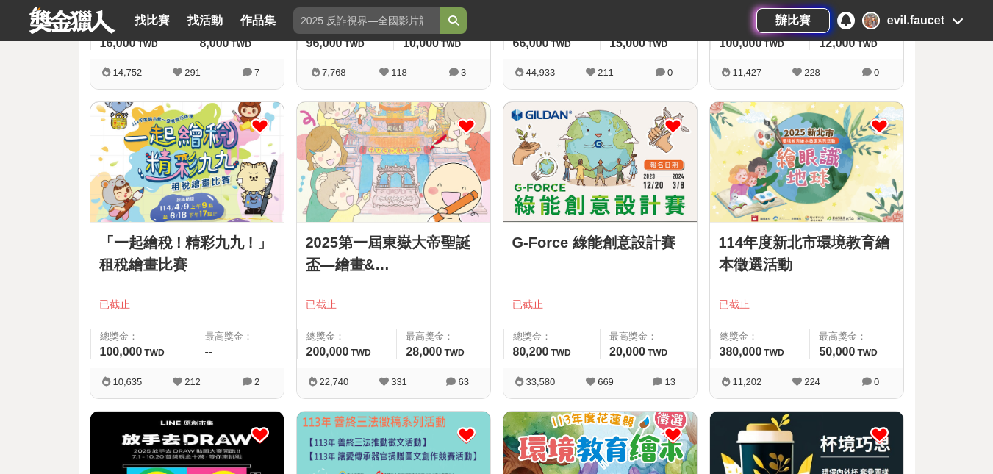
scroll to position [1374, 0]
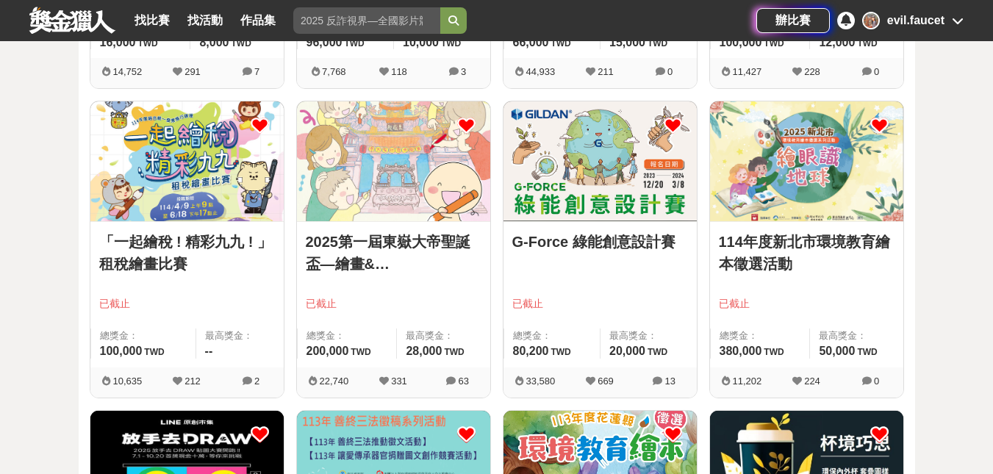
click at [876, 123] on icon at bounding box center [879, 125] width 18 height 18
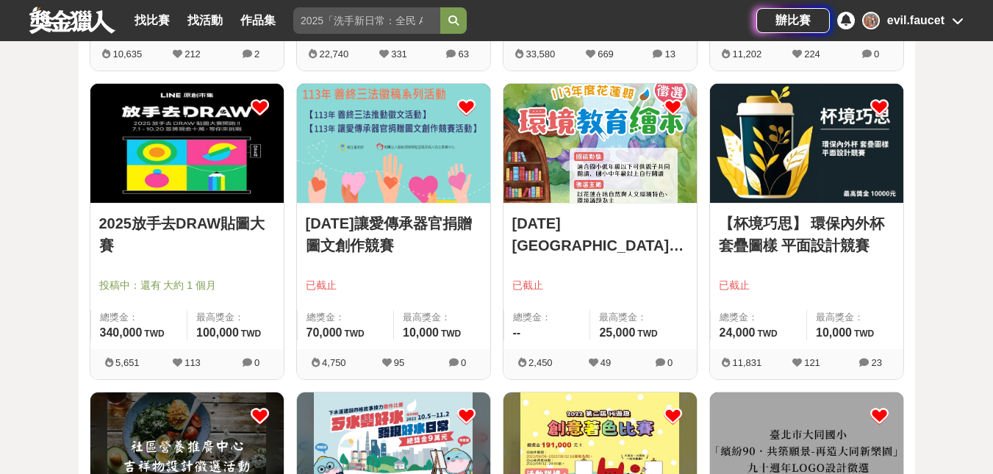
scroll to position [1703, 0]
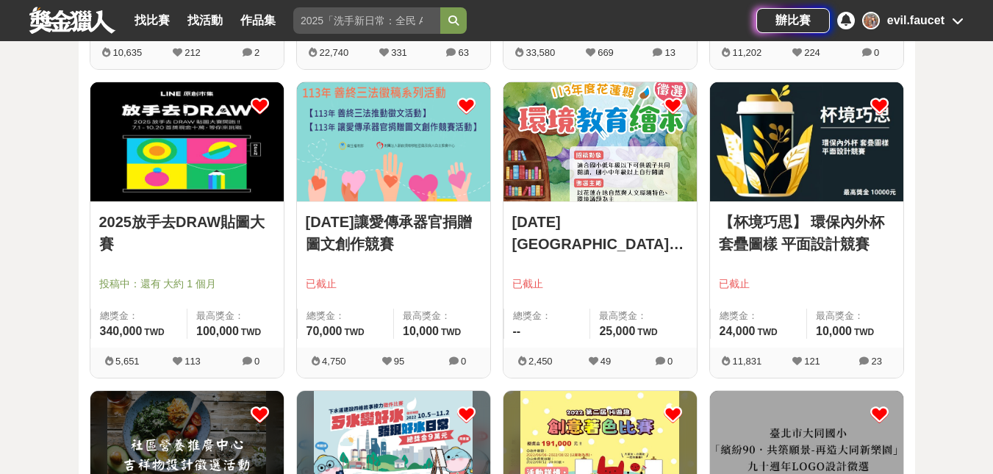
click at [673, 107] on icon at bounding box center [673, 106] width 18 height 18
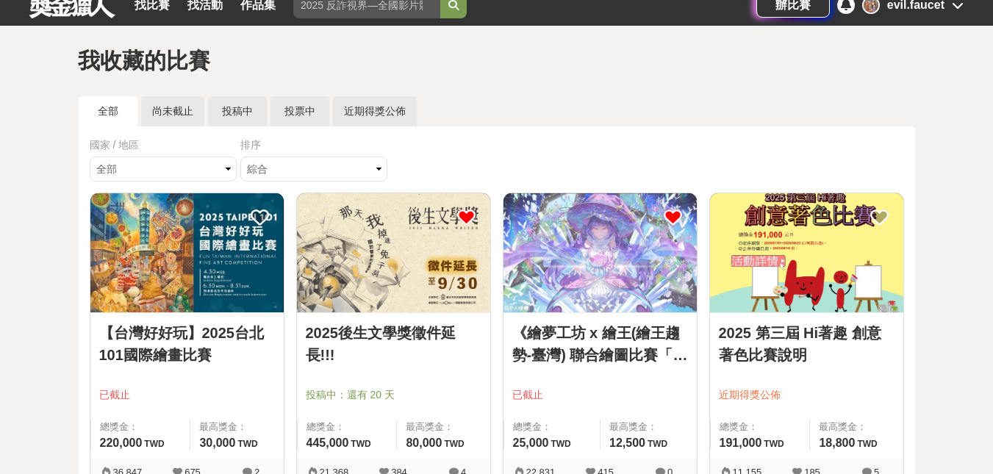
scroll to position [0, 0]
